Goal: Check status: Check status

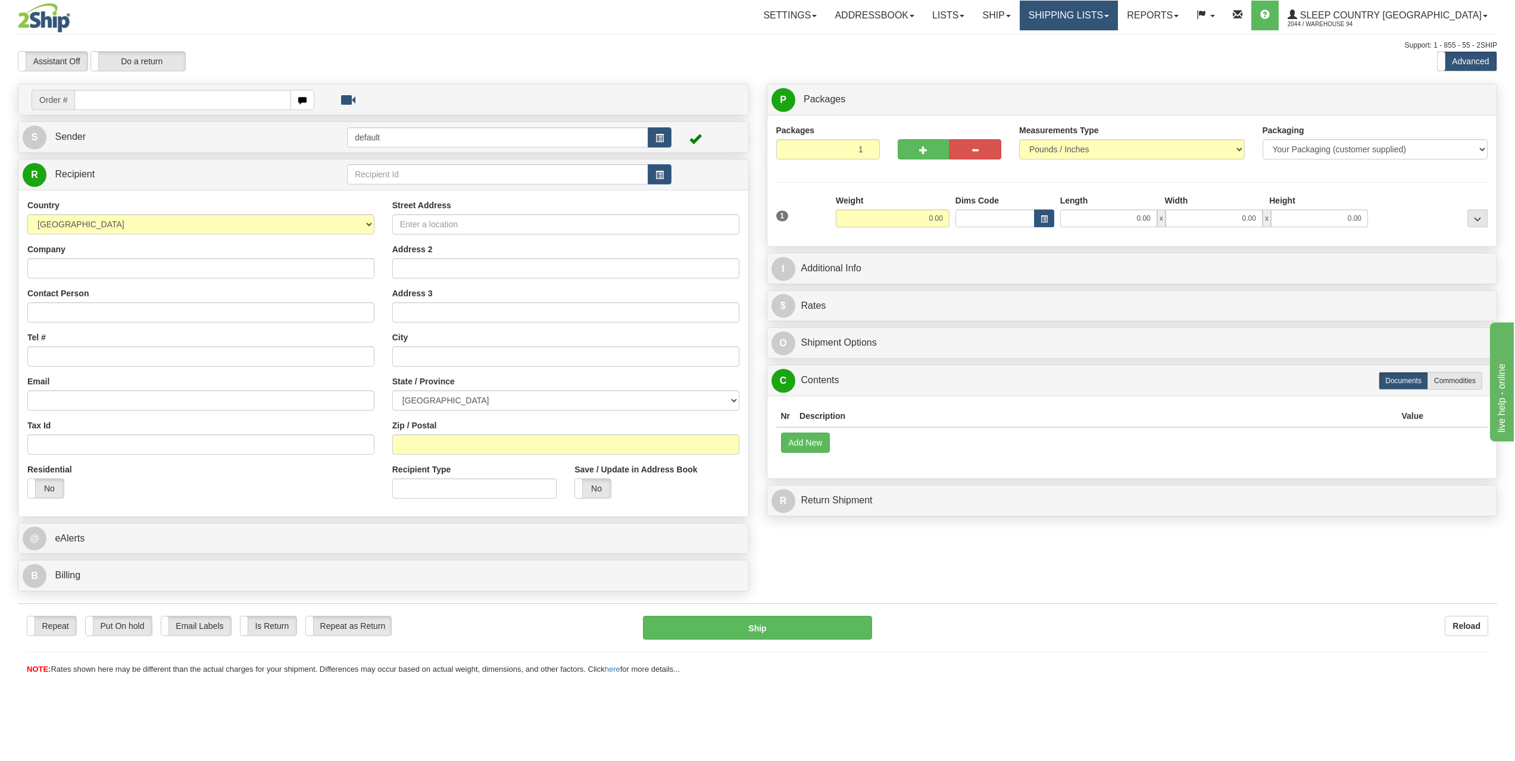
click at [1118, 20] on link "Shipping lists" at bounding box center [1069, 16] width 98 height 30
click at [1106, 61] on span "Search Shipment History" at bounding box center [1059, 57] width 92 height 10
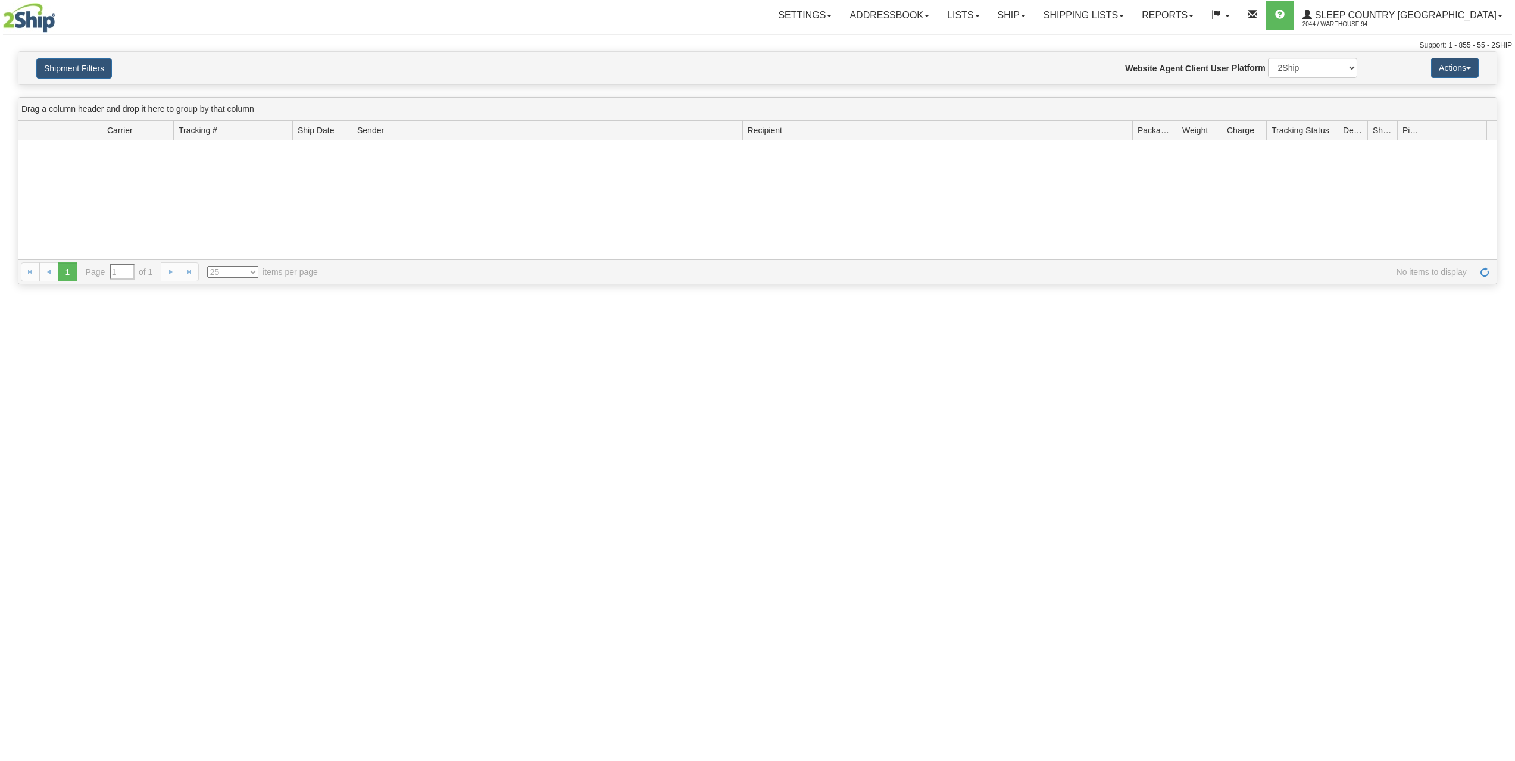
type input "From [DATE] To [DATE]"
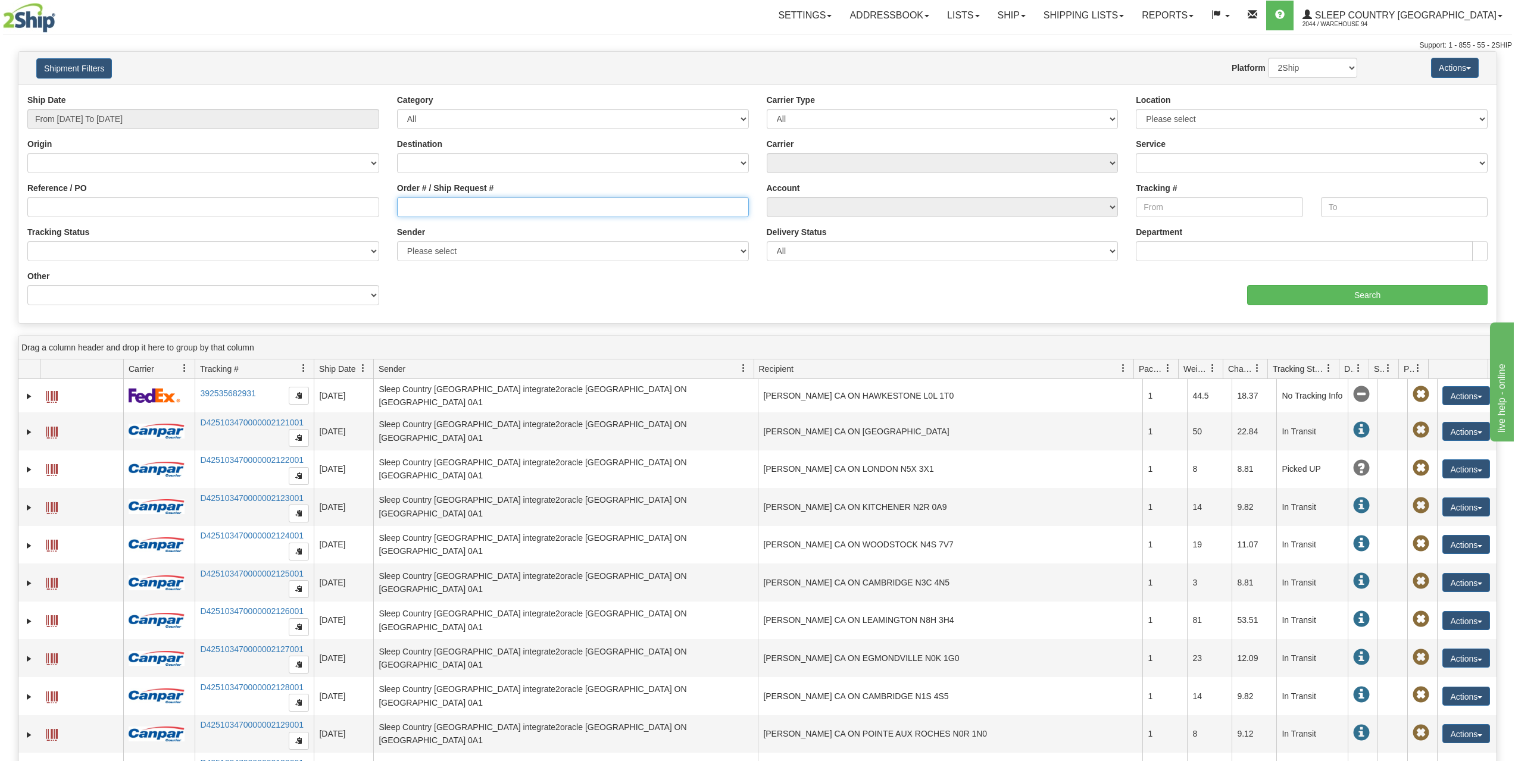
click at [461, 211] on input "Order # / Ship Request #" at bounding box center [573, 207] width 352 height 20
paste input "1053953"
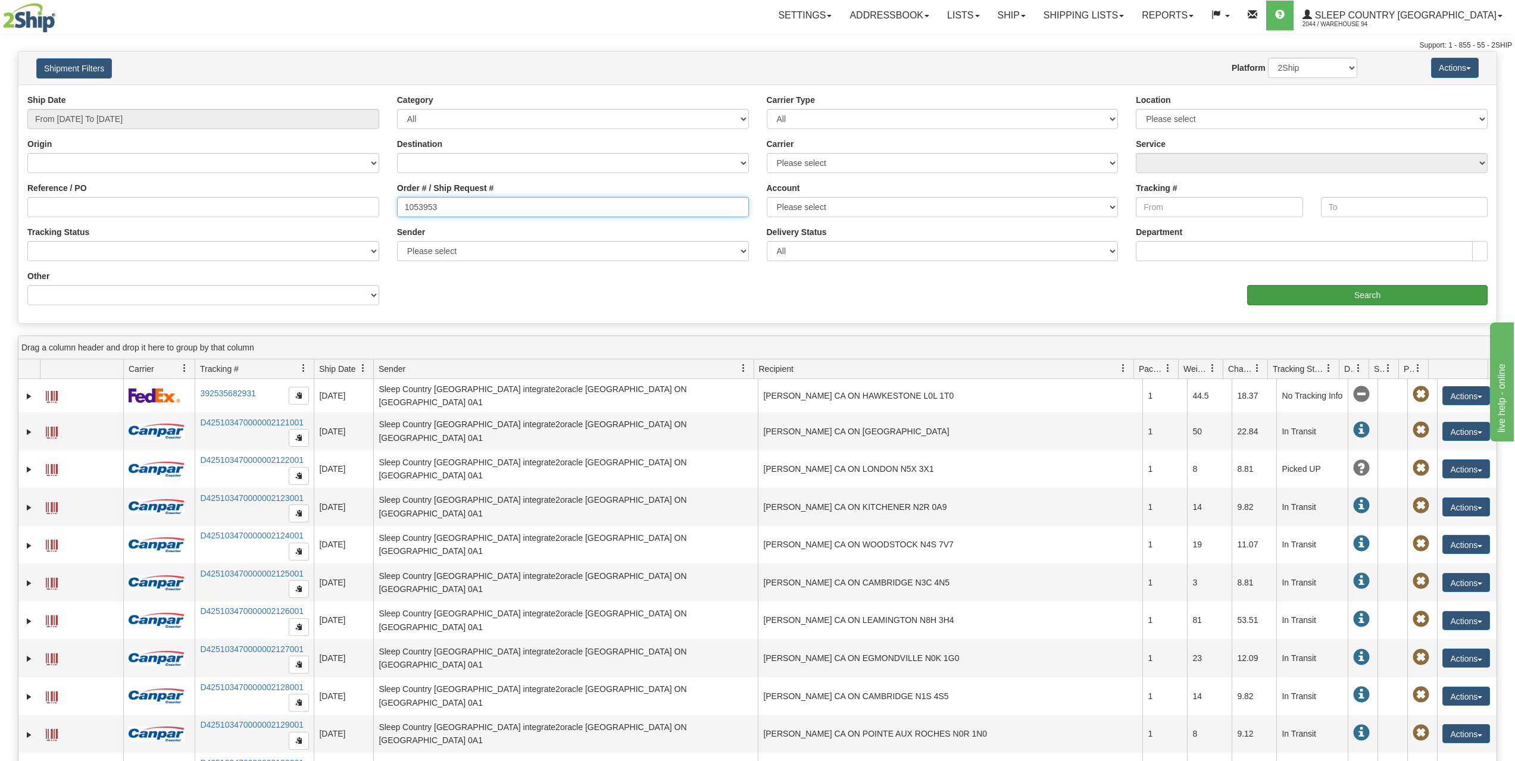
type input "1053953"
click at [1389, 300] on input "Search" at bounding box center [1367, 295] width 241 height 20
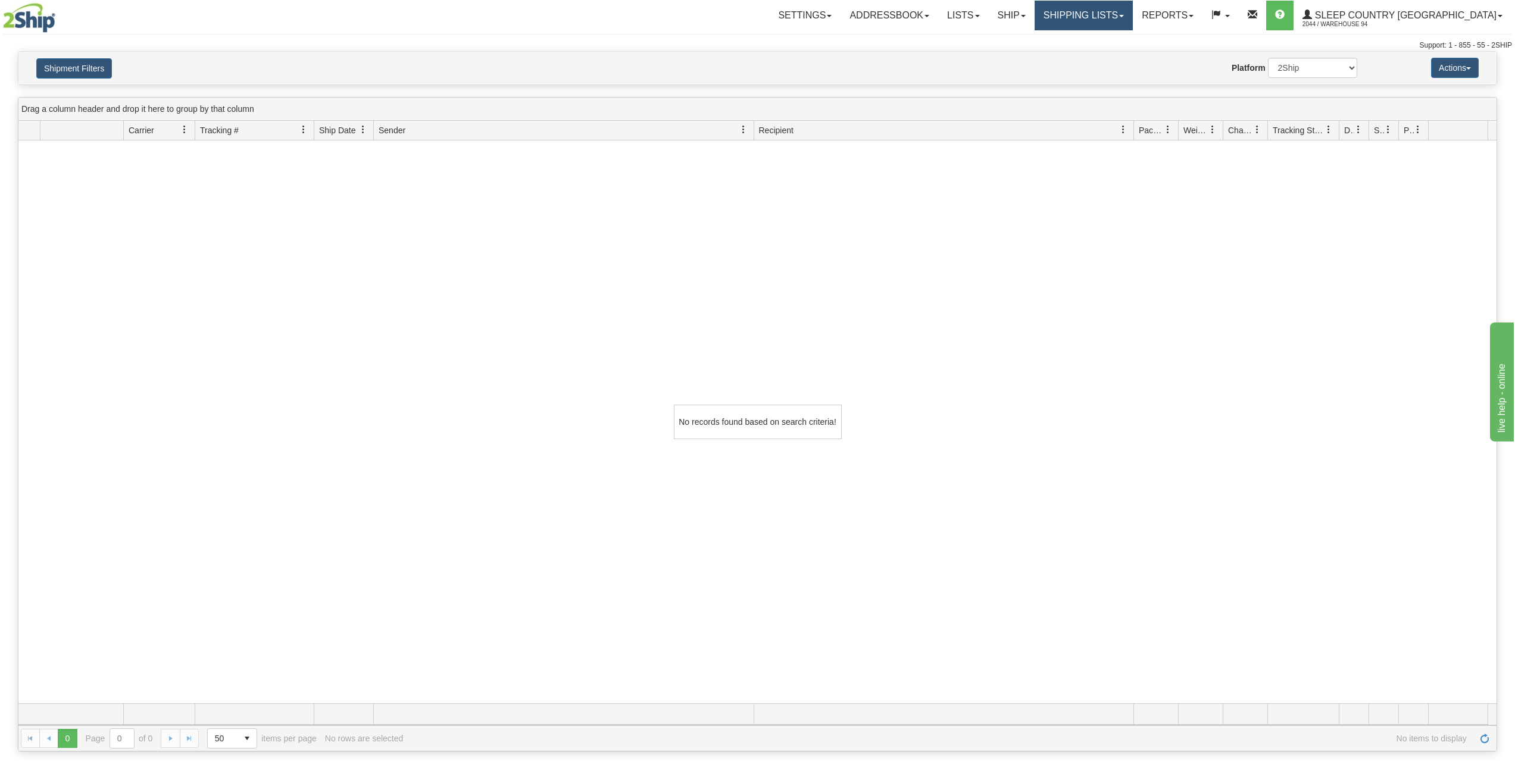
click at [1133, 23] on link "Shipping lists" at bounding box center [1084, 16] width 98 height 30
click at [1120, 61] on span "Search Shipment History" at bounding box center [1074, 57] width 92 height 10
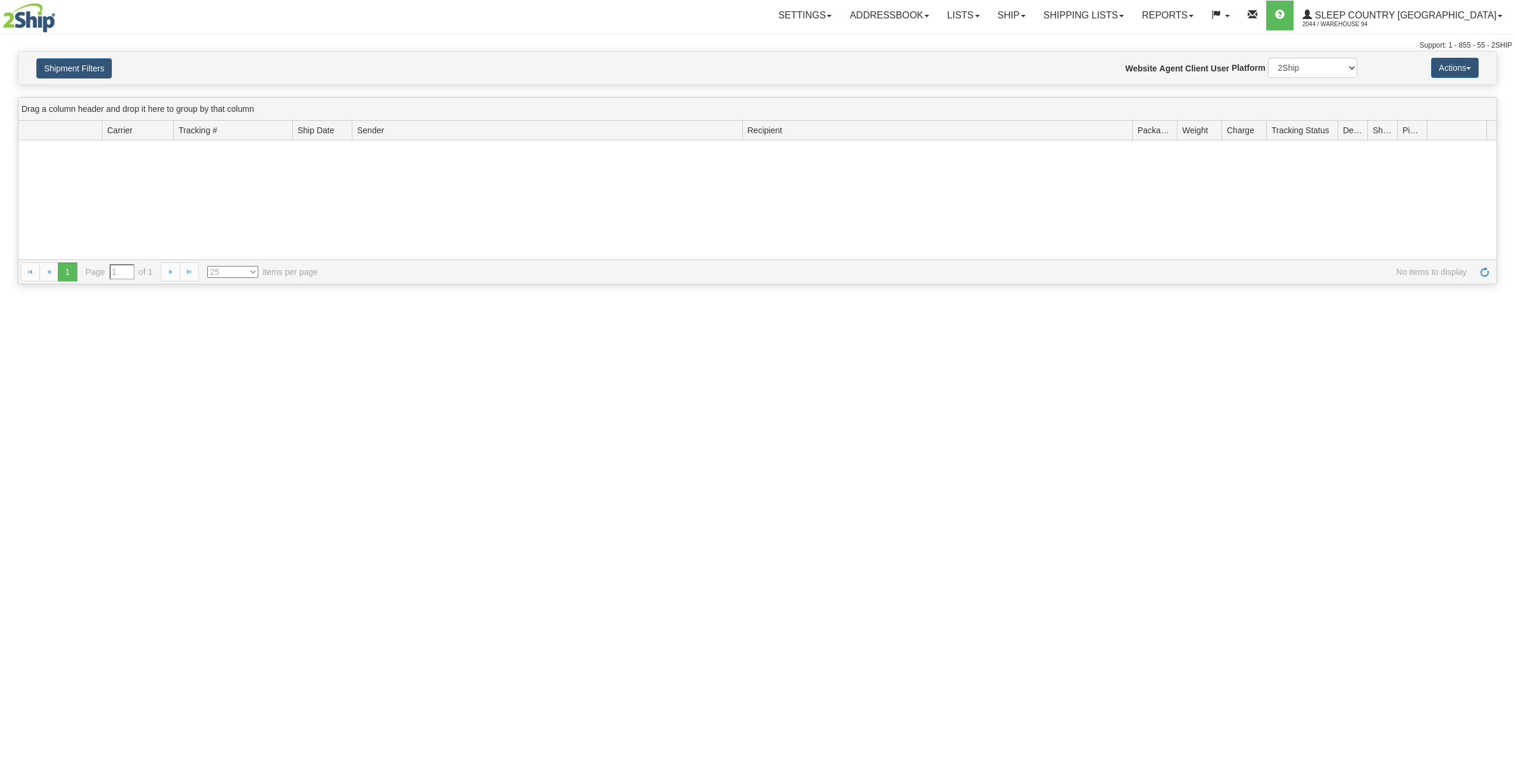
type input "From [DATE] To [DATE]"
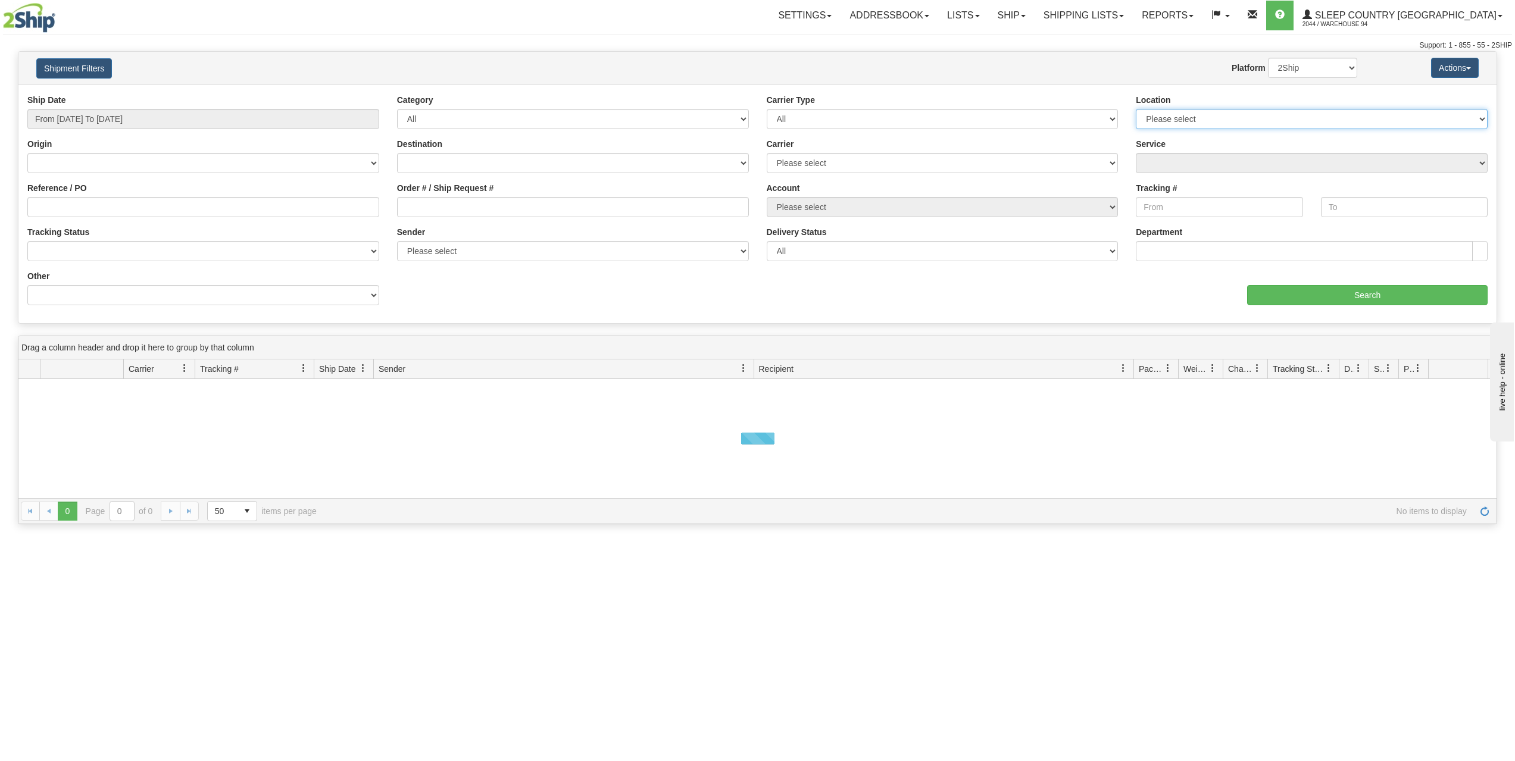
click at [1216, 119] on select "Please select 94" at bounding box center [1312, 119] width 352 height 20
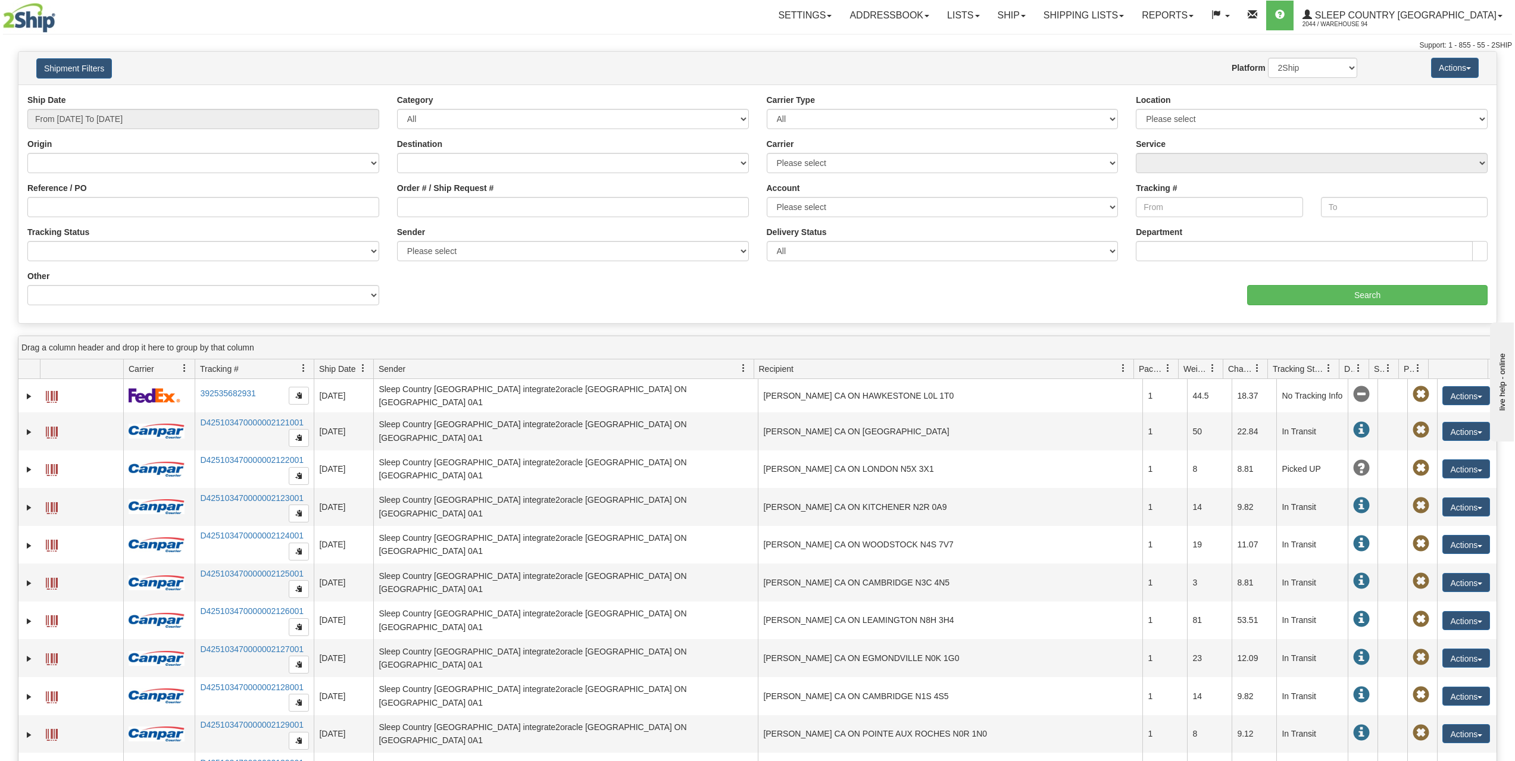
click at [858, 310] on div "Ship Date From 08/26/2025 To 08/27/2025 Category All Inbound Outbound Carrier T…" at bounding box center [757, 204] width 1478 height 220
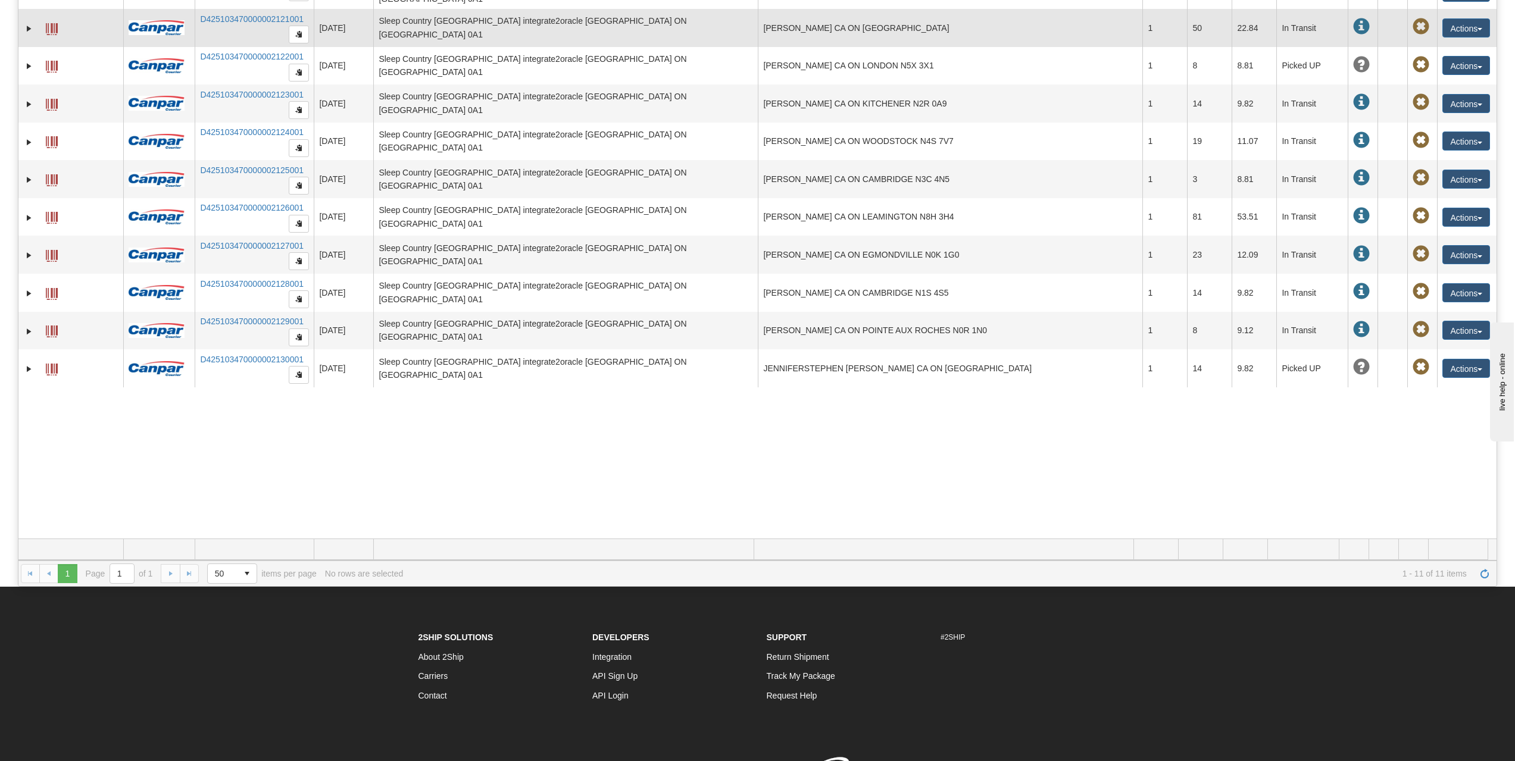
scroll to position [417, 0]
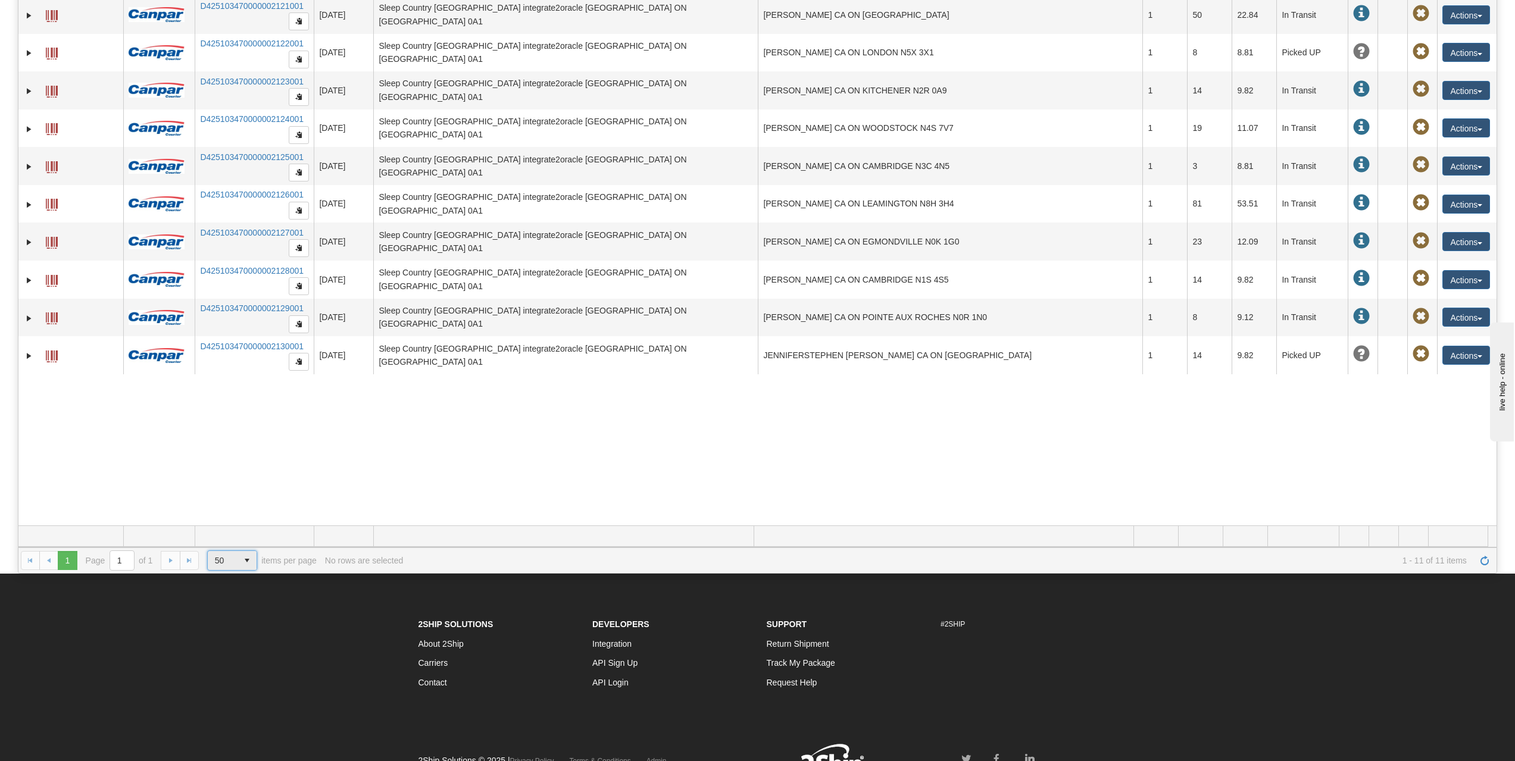
click at [242, 563] on span "select" at bounding box center [247, 560] width 19 height 19
click at [221, 644] on span "1000" at bounding box center [222, 647] width 18 height 12
click at [575, 460] on div "31526028 2044 392535682931 08/26/2025 08/26/2025 01:07:35 PM Sleep Country Cana…" at bounding box center [757, 243] width 1478 height 563
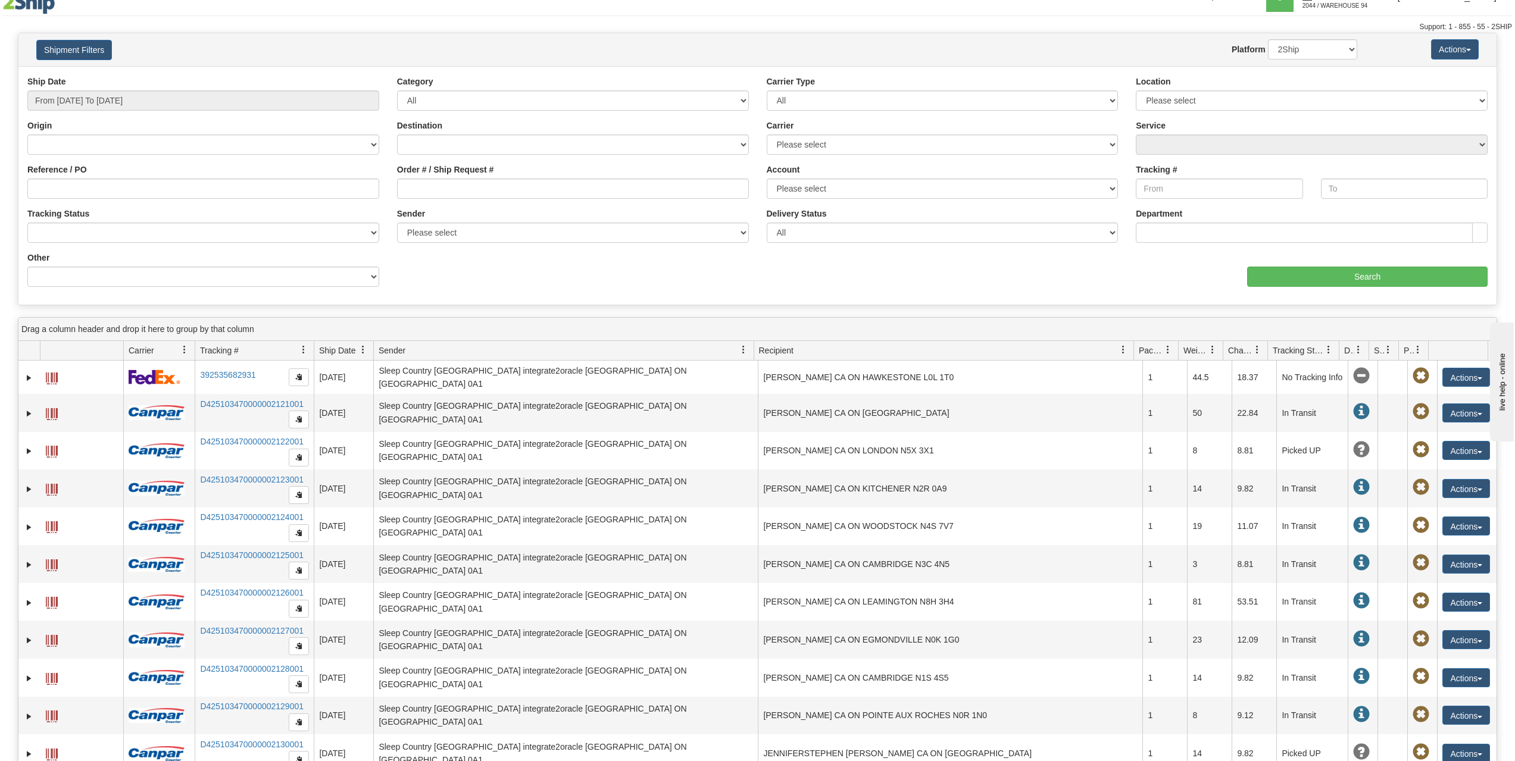
scroll to position [0, 0]
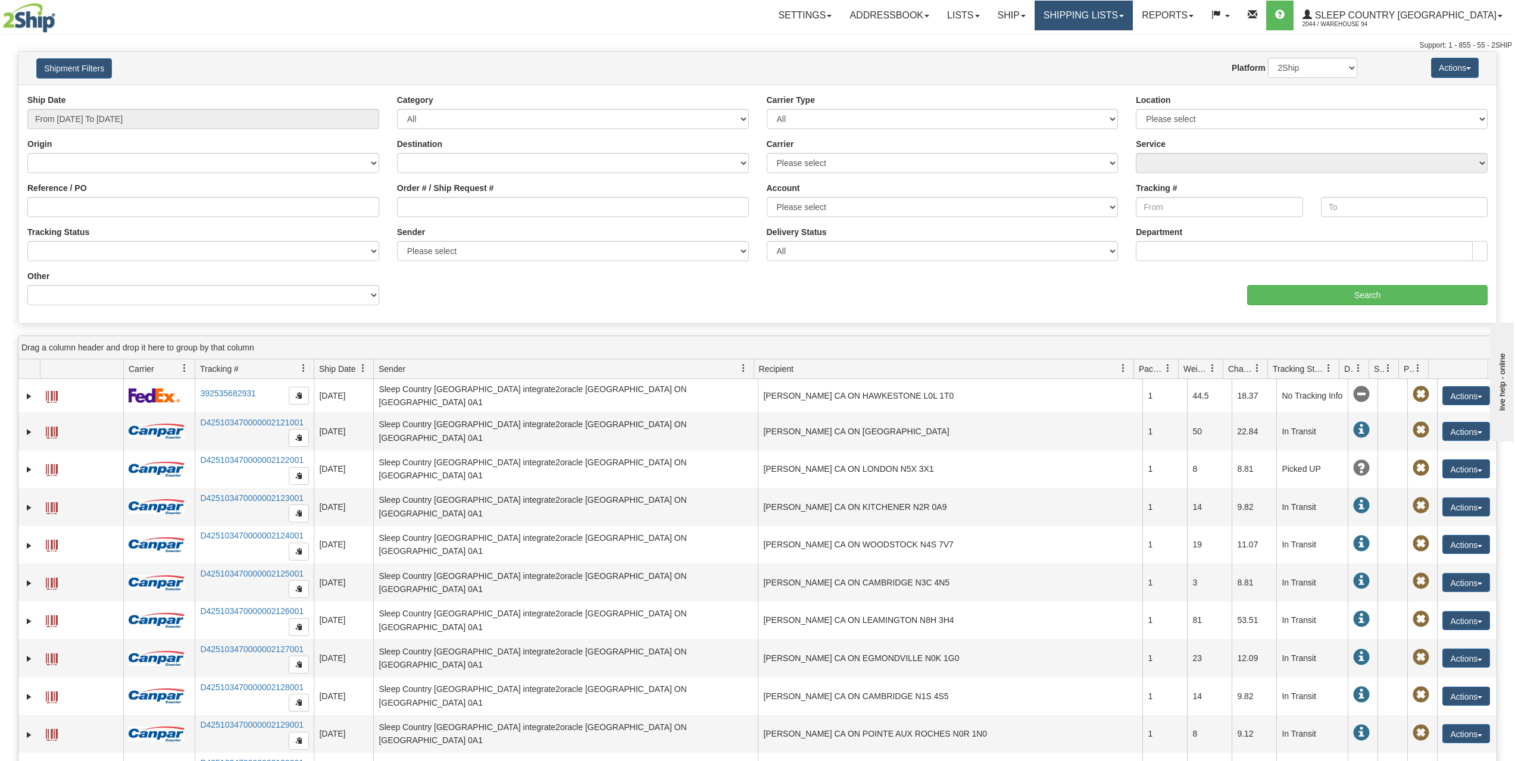
drag, startPoint x: 1175, startPoint y: 13, endPoint x: 1179, endPoint y: 22, distance: 9.9
click at [1133, 14] on link "Shipping lists" at bounding box center [1084, 16] width 98 height 30
click at [1120, 59] on span "Search Shipment History" at bounding box center [1074, 57] width 92 height 10
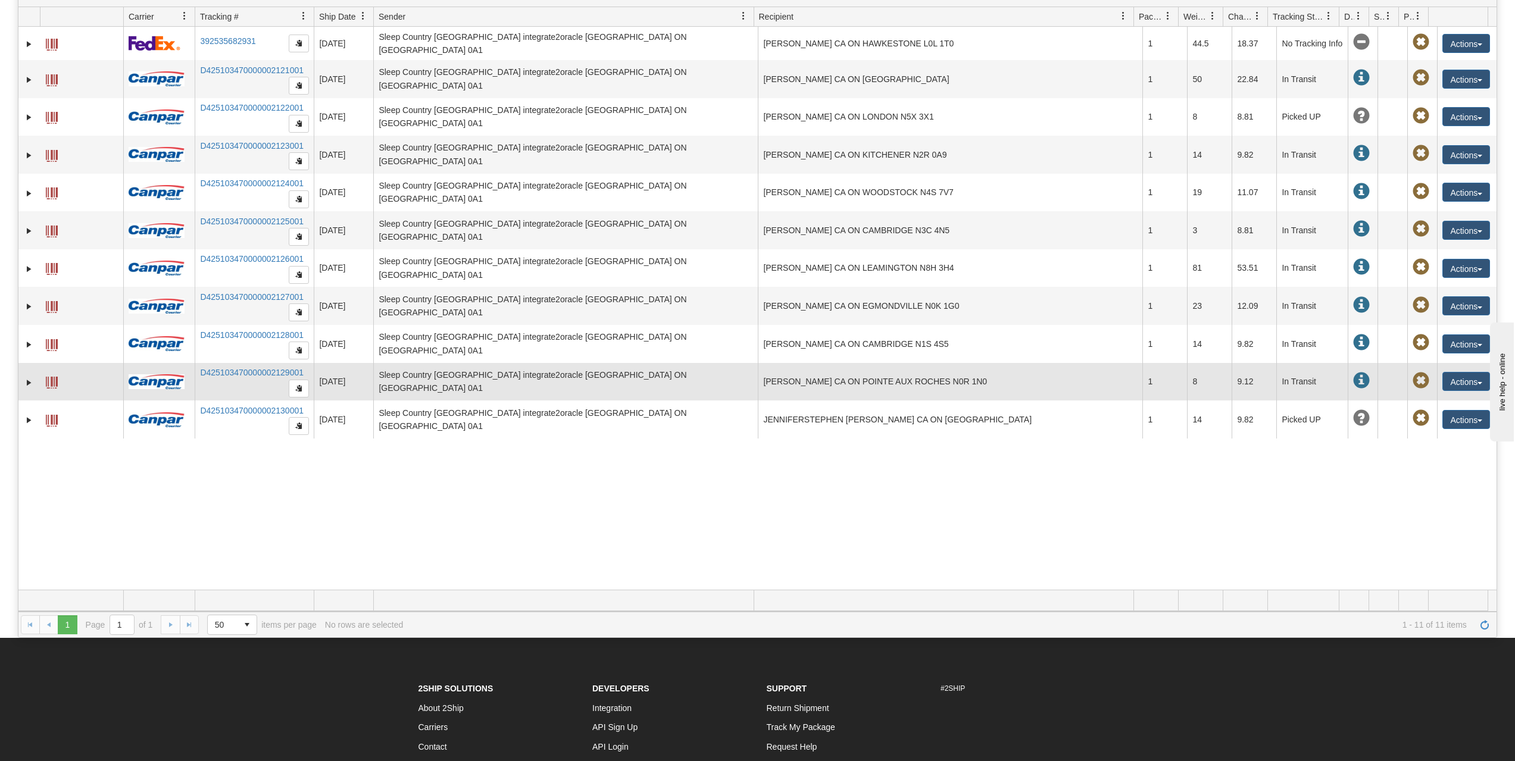
scroll to position [357, 0]
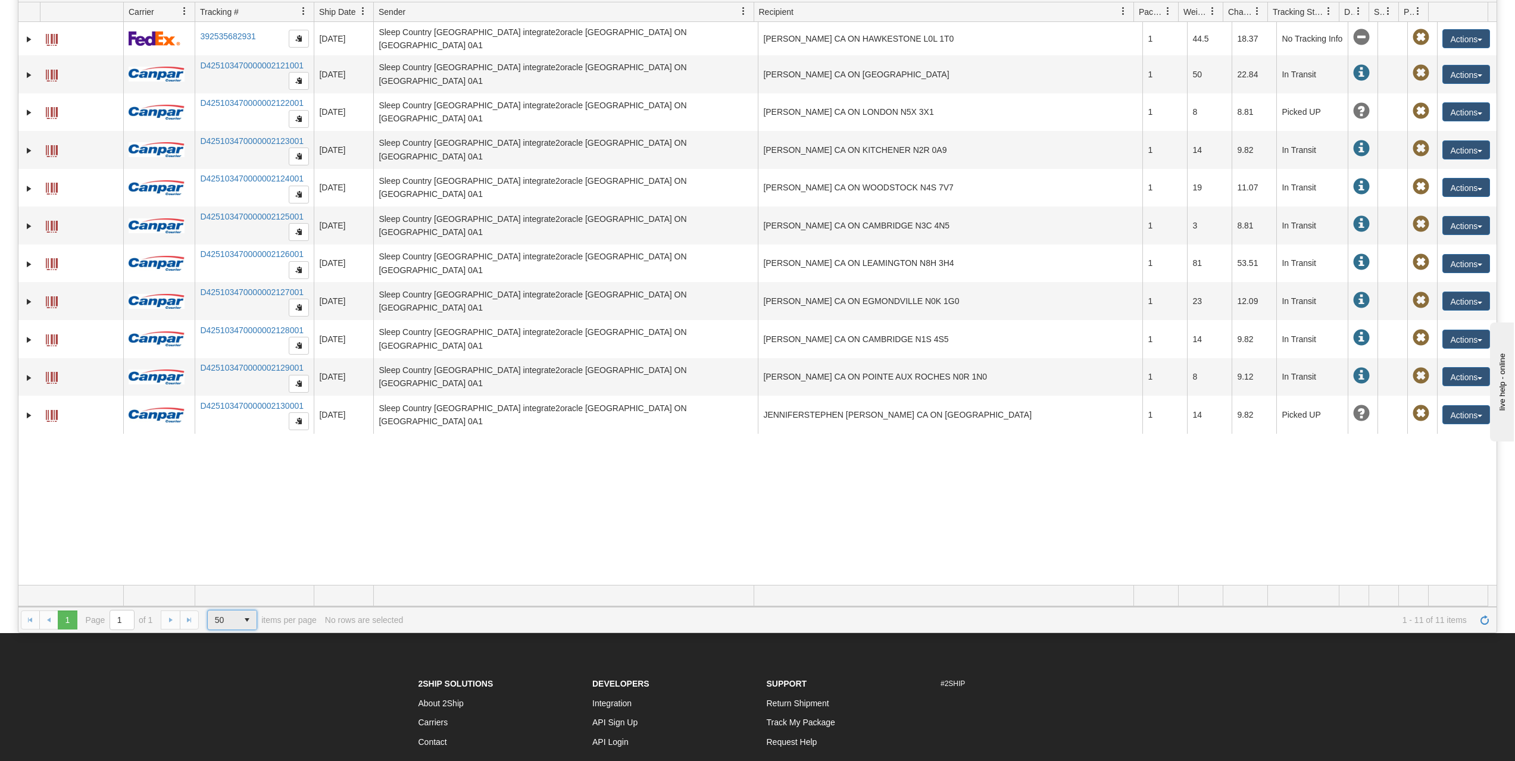
click at [248, 622] on span "select" at bounding box center [247, 620] width 19 height 19
click at [227, 672] on li "100" at bounding box center [233, 672] width 50 height 17
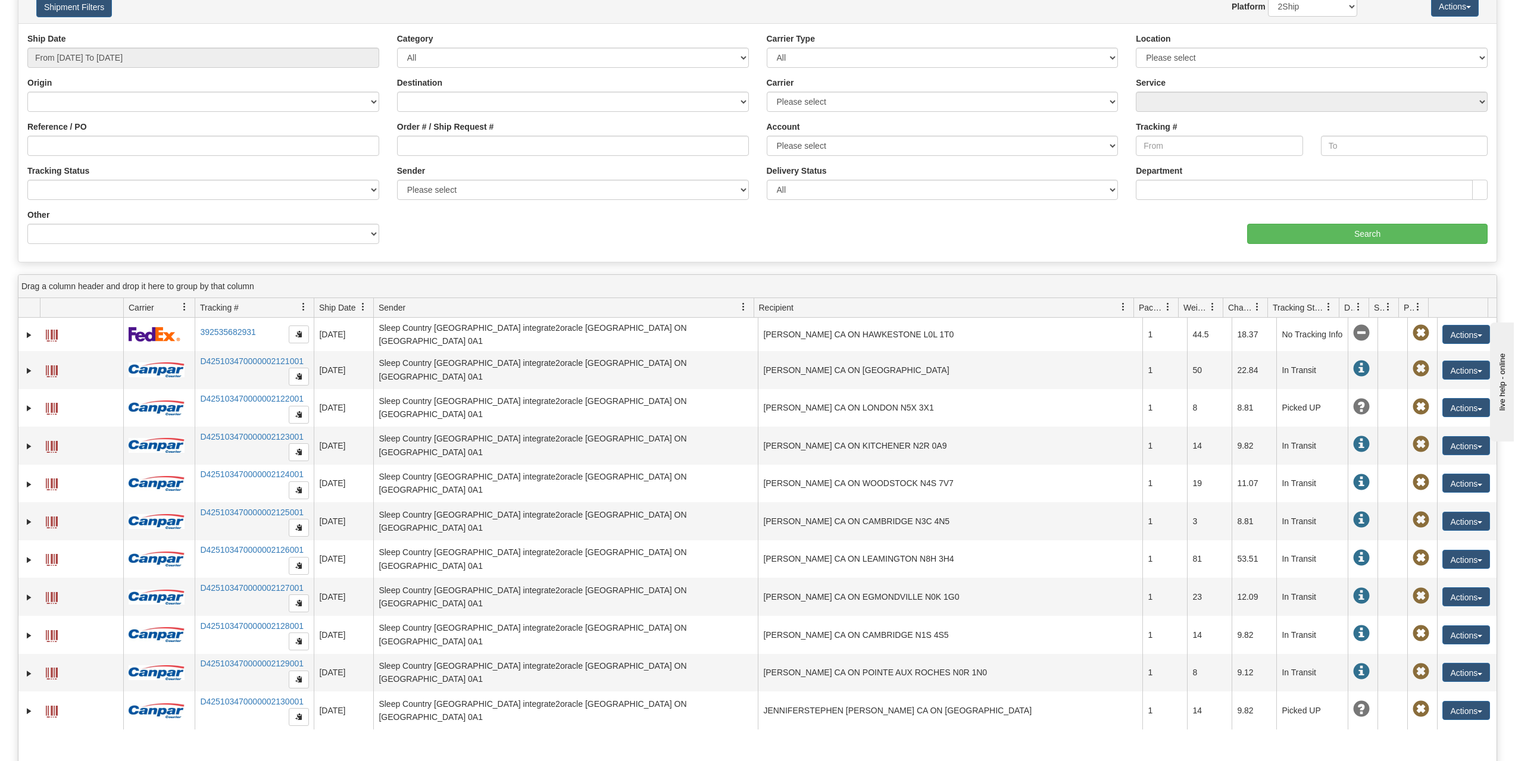
scroll to position [60, 0]
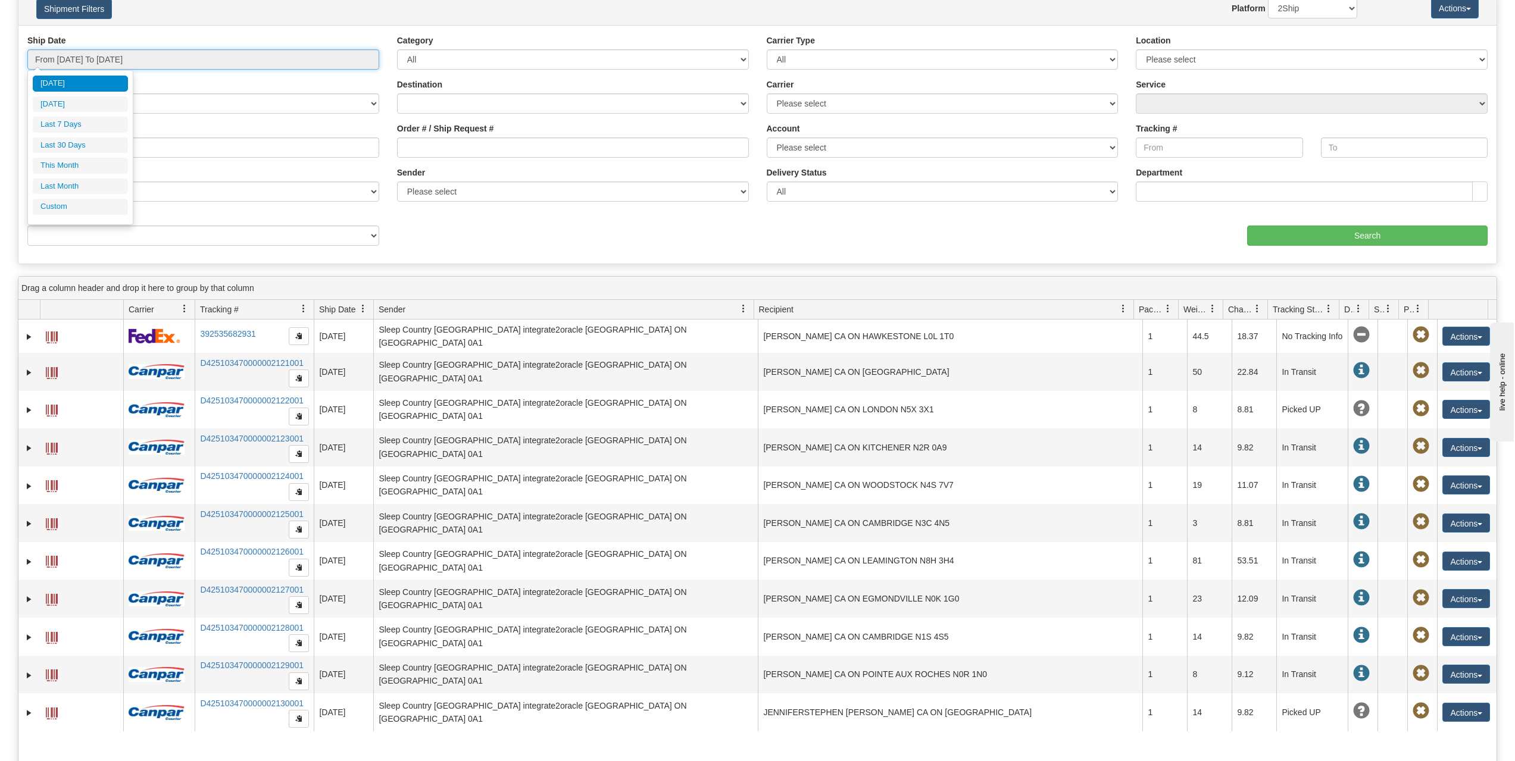
click at [166, 55] on input "From [DATE] To [DATE]" at bounding box center [203, 59] width 352 height 20
click at [68, 209] on li "Custom" at bounding box center [80, 207] width 95 height 16
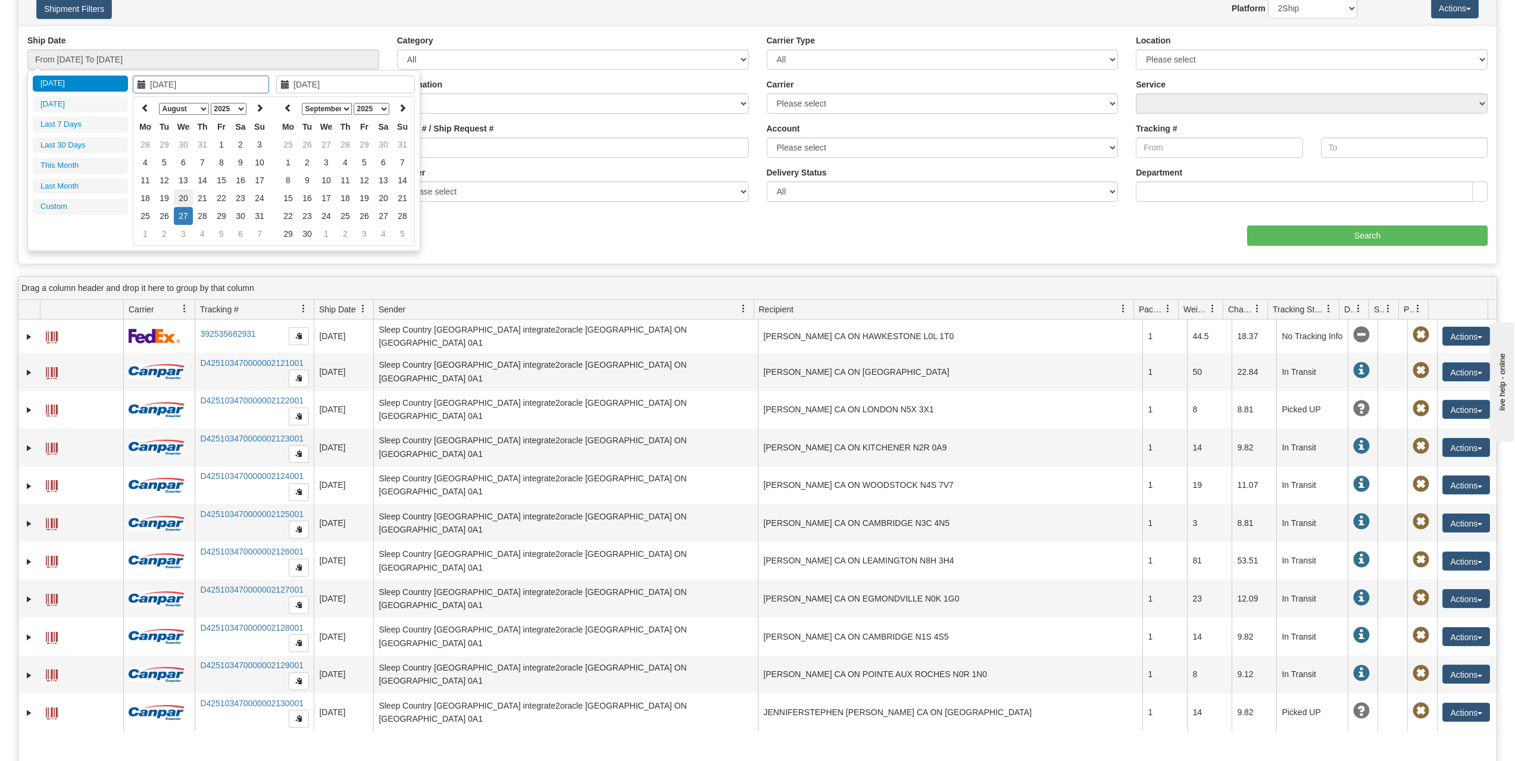
type input "08/20/2025"
click at [182, 198] on td "20" at bounding box center [183, 198] width 19 height 18
type input "08/20/2025"
click at [187, 200] on td "20" at bounding box center [183, 198] width 19 height 18
type input "From 08/20/2025 To 08/20/2025"
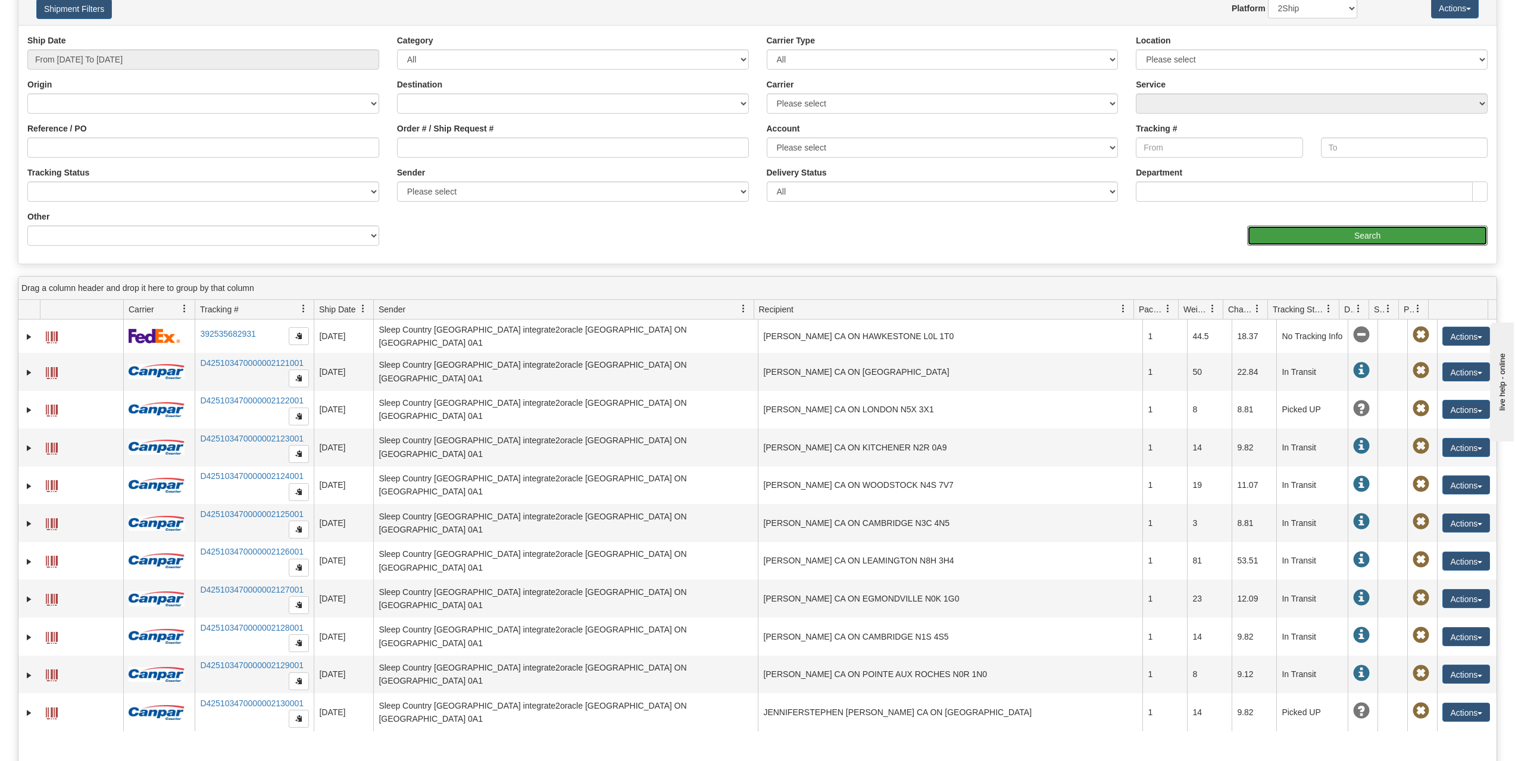
click at [1343, 236] on input "Search" at bounding box center [1367, 236] width 241 height 20
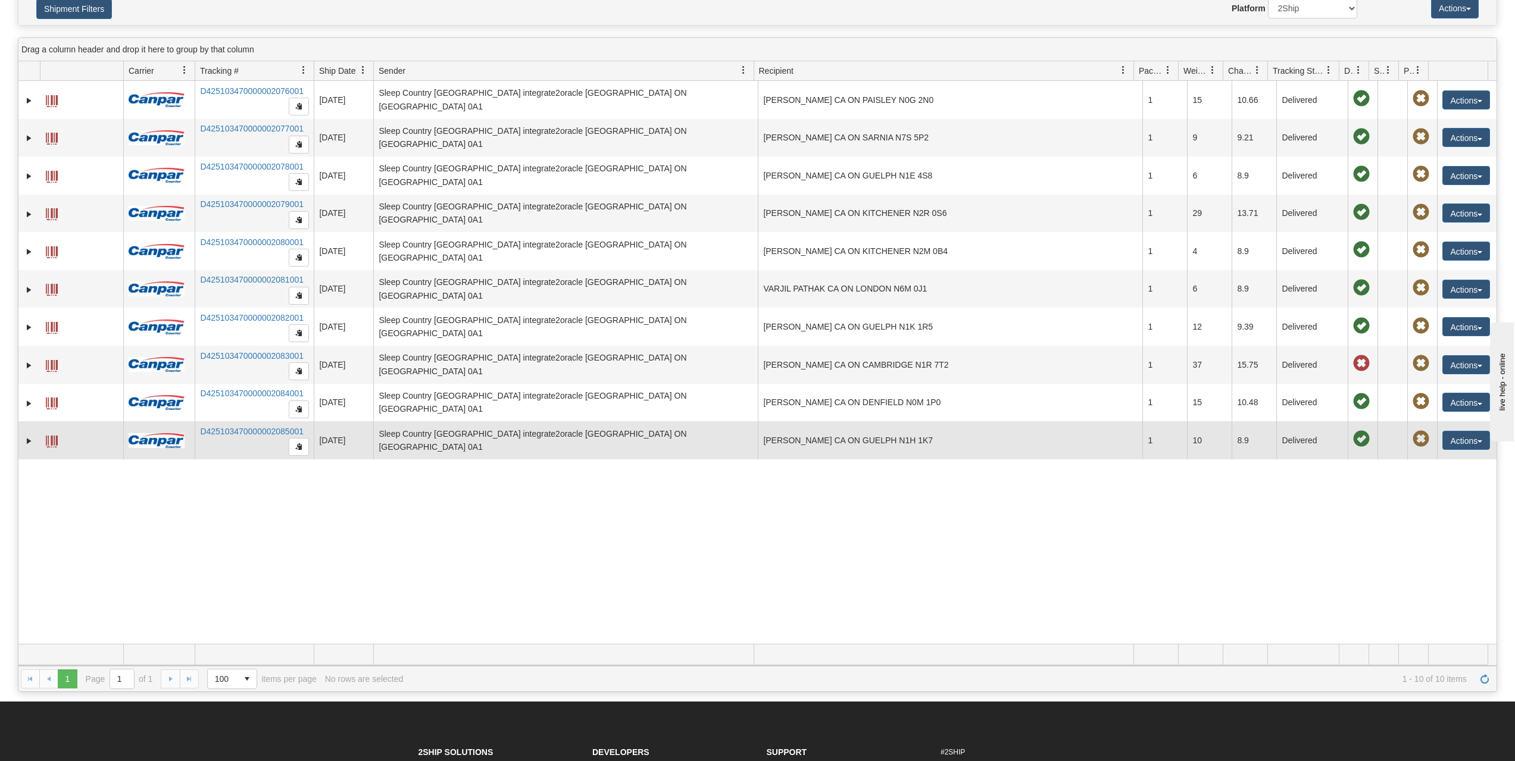
click at [975, 429] on td "WILLIAM GAGE CA ON GUELPH N1H 1K7" at bounding box center [950, 441] width 385 height 38
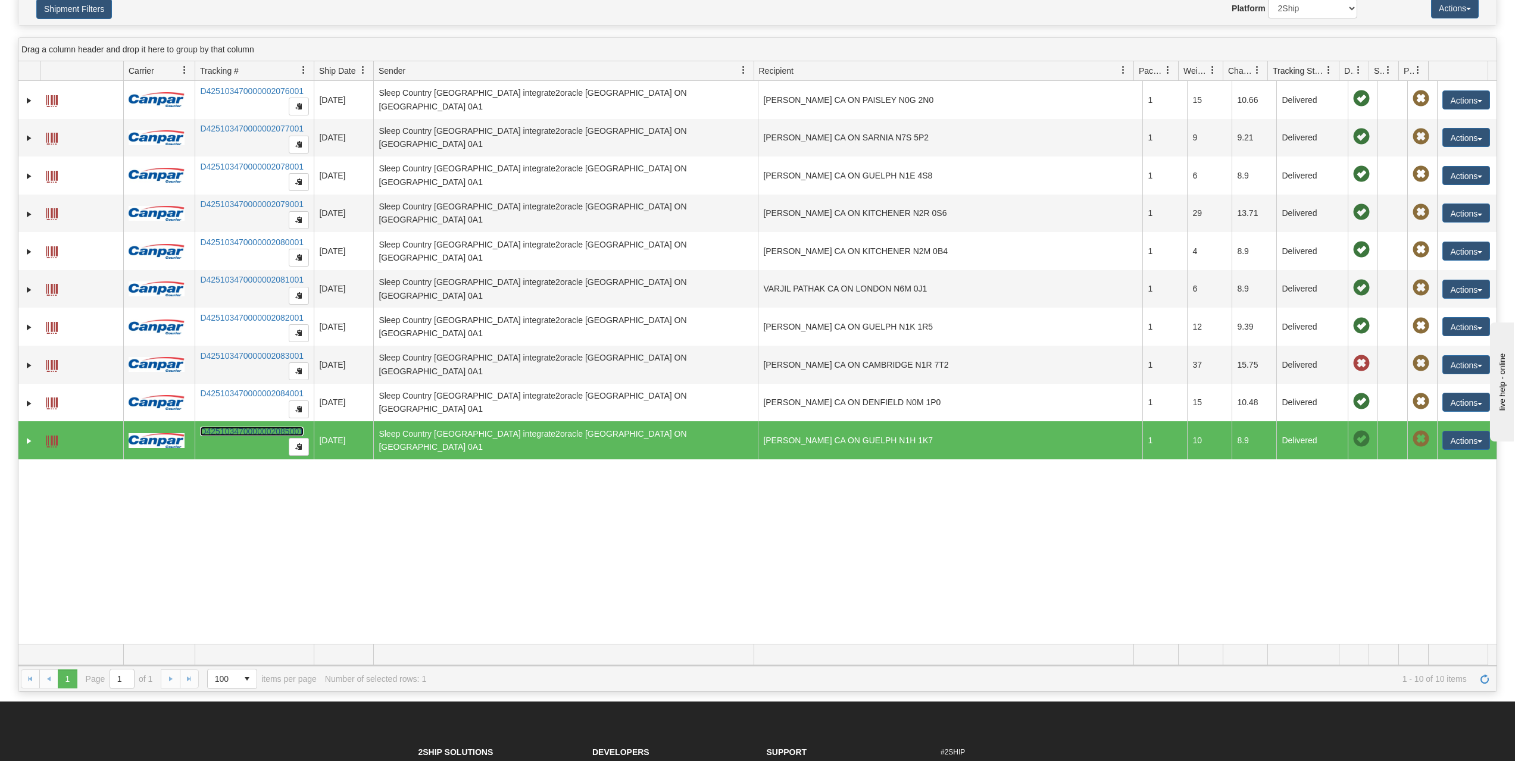
click at [264, 433] on link "D425103470000002085001" at bounding box center [252, 432] width 104 height 10
